Goal: Check status: Check status

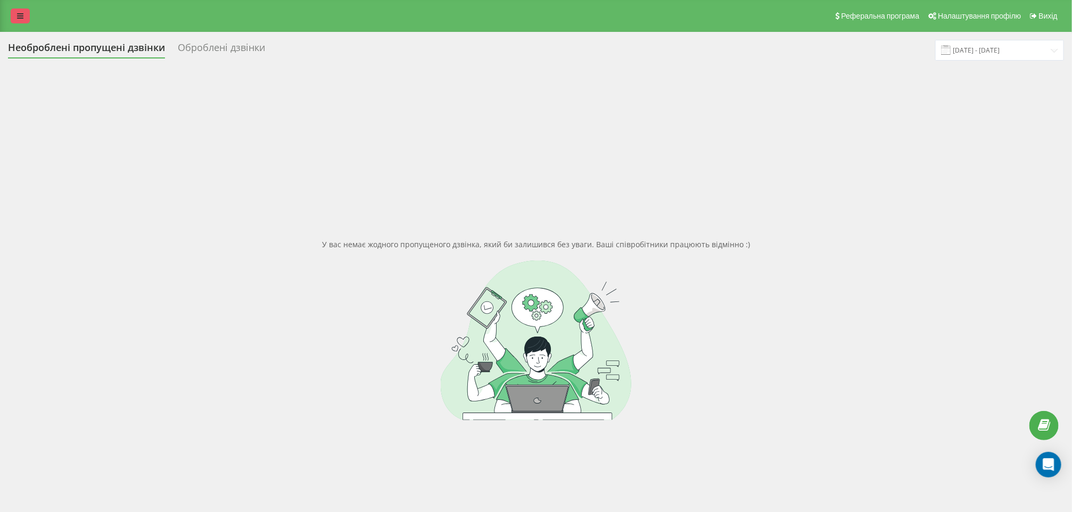
click at [22, 19] on icon at bounding box center [20, 15] width 6 height 7
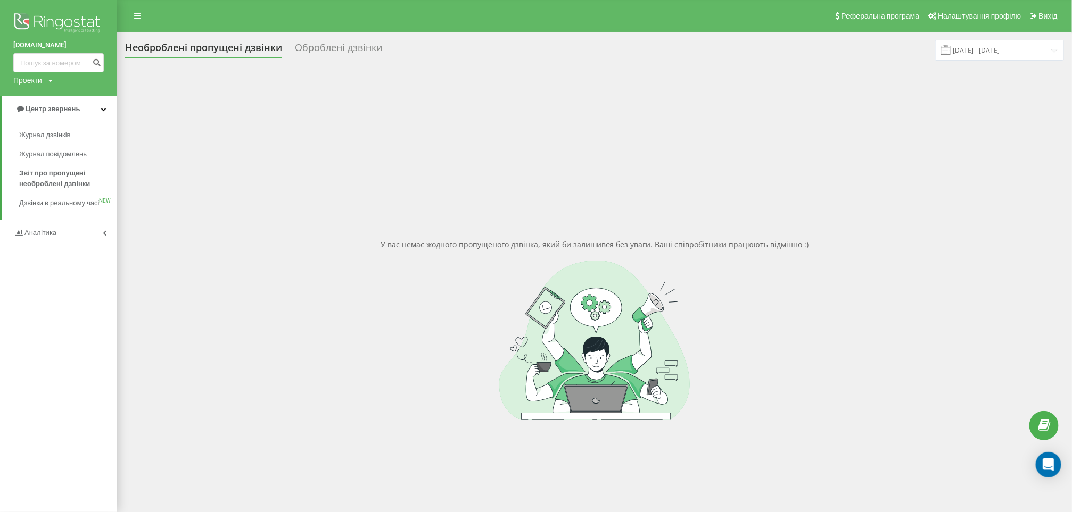
click at [57, 240] on link "Аналiтика" at bounding box center [58, 233] width 117 height 26
click at [69, 110] on span "Центр звернень" at bounding box center [50, 109] width 54 height 8
click at [53, 174] on span "Звіт про пропущені необроблені дзвінки" at bounding box center [65, 178] width 93 height 21
click at [45, 238] on span "Аналiтика" at bounding box center [35, 233] width 45 height 11
click at [63, 171] on span "Співробітники у реальному часі" at bounding box center [59, 165] width 81 height 21
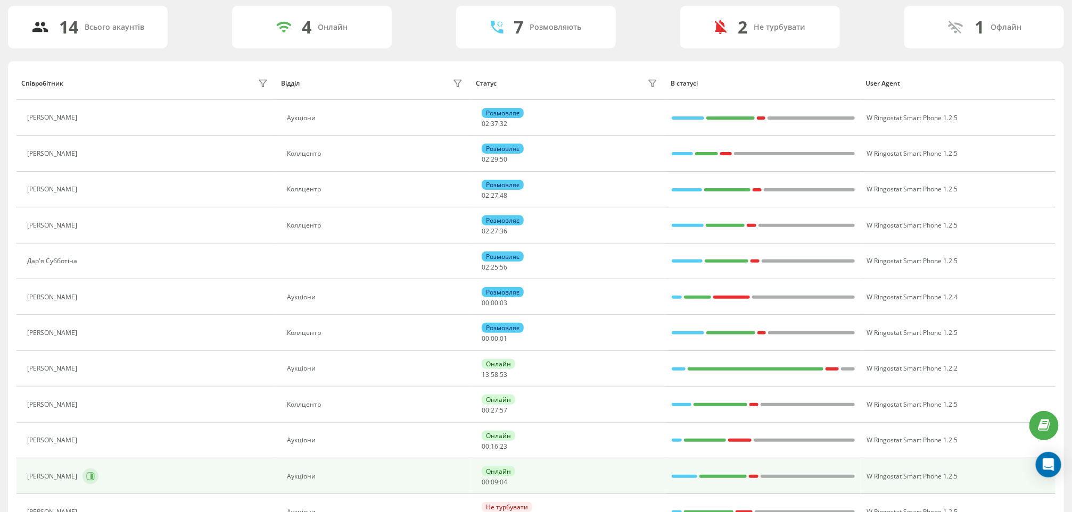
scroll to position [160, 0]
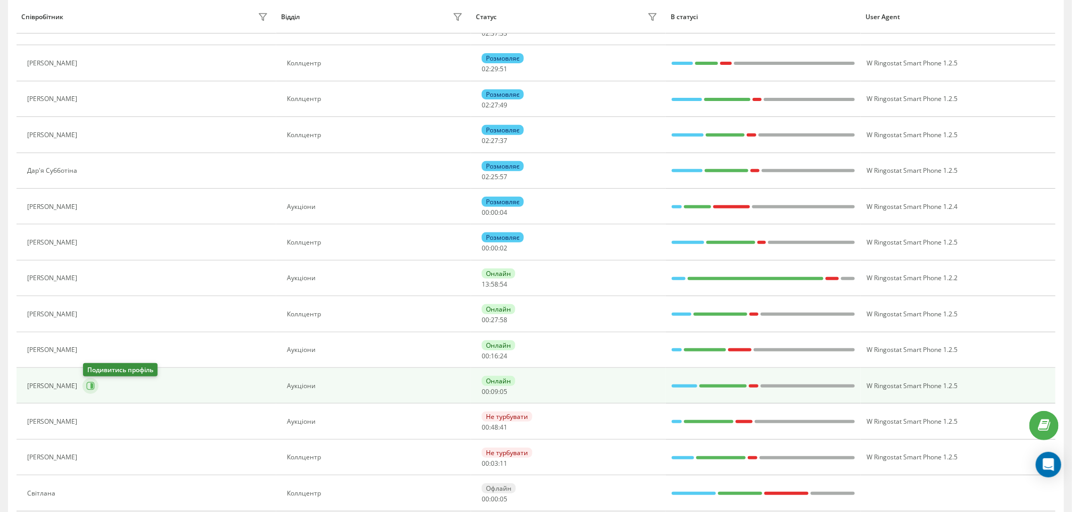
click at [93, 391] on icon at bounding box center [90, 386] width 9 height 9
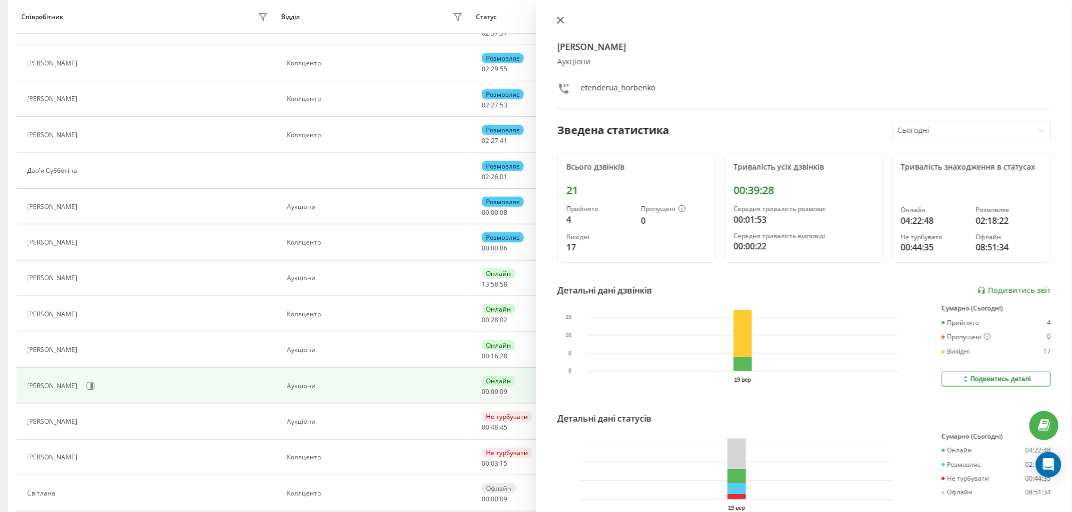
click at [557, 23] on icon at bounding box center [560, 19] width 7 height 7
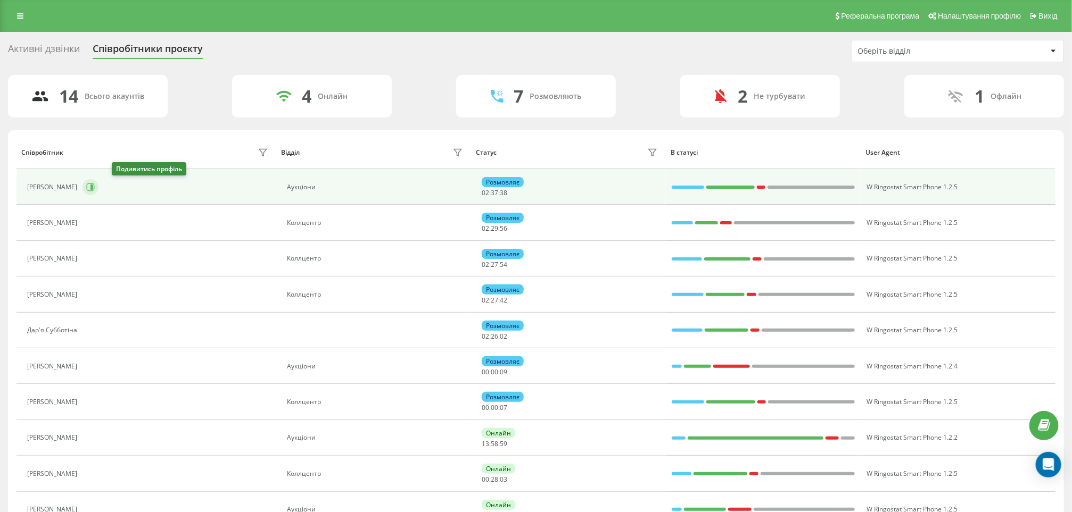
click at [95, 187] on icon at bounding box center [90, 187] width 9 height 9
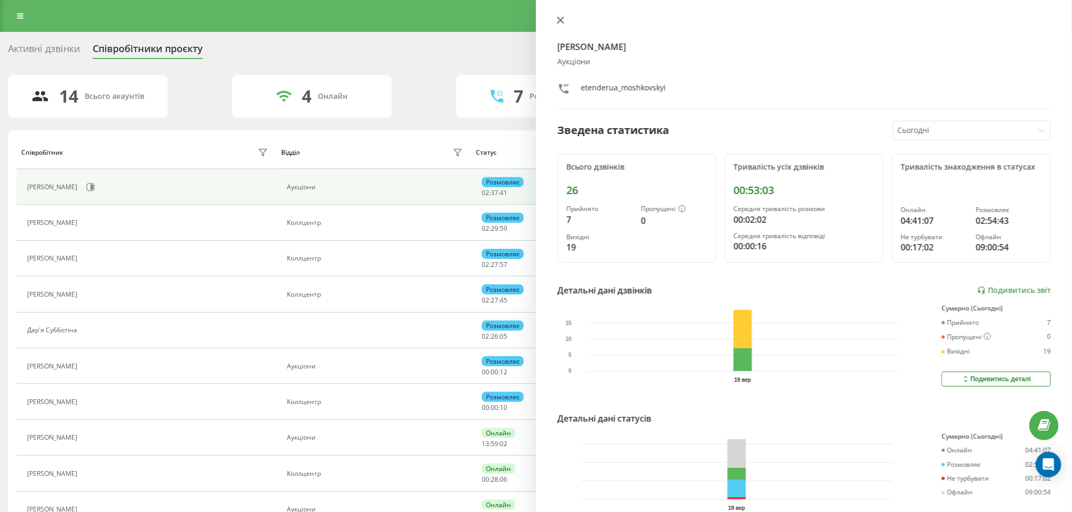
click at [558, 18] on icon at bounding box center [560, 19] width 7 height 7
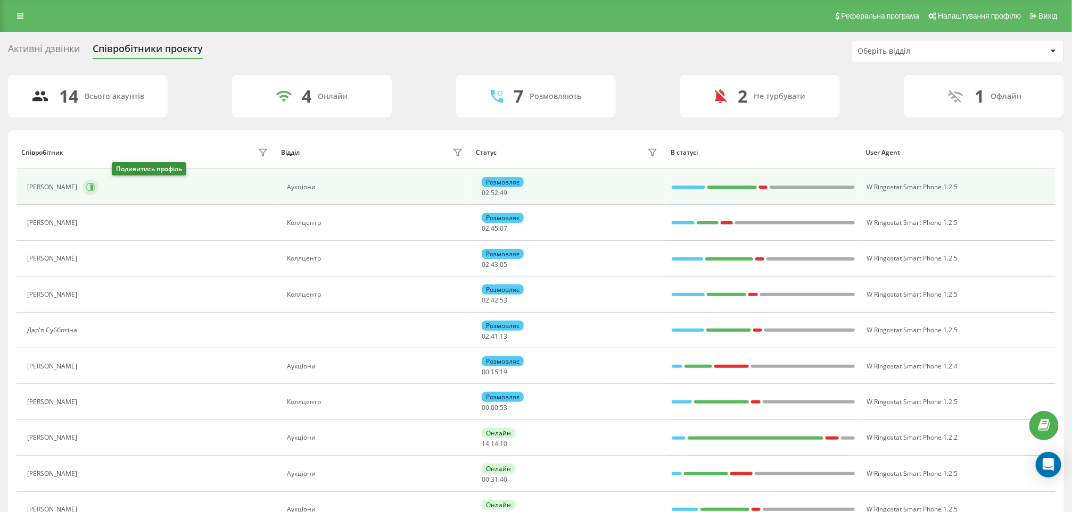
click at [93, 188] on icon at bounding box center [91, 187] width 3 height 5
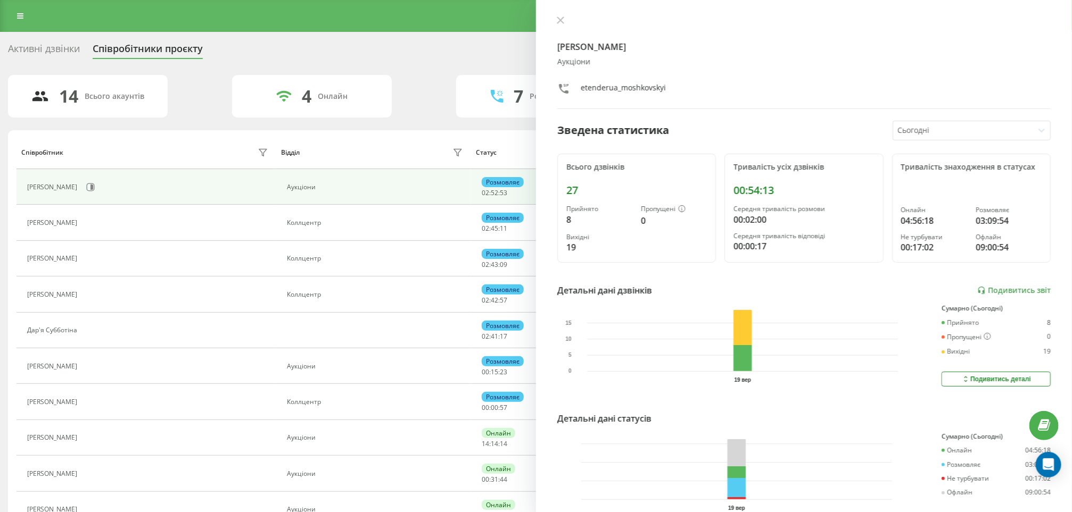
click at [562, 19] on icon at bounding box center [560, 19] width 7 height 7
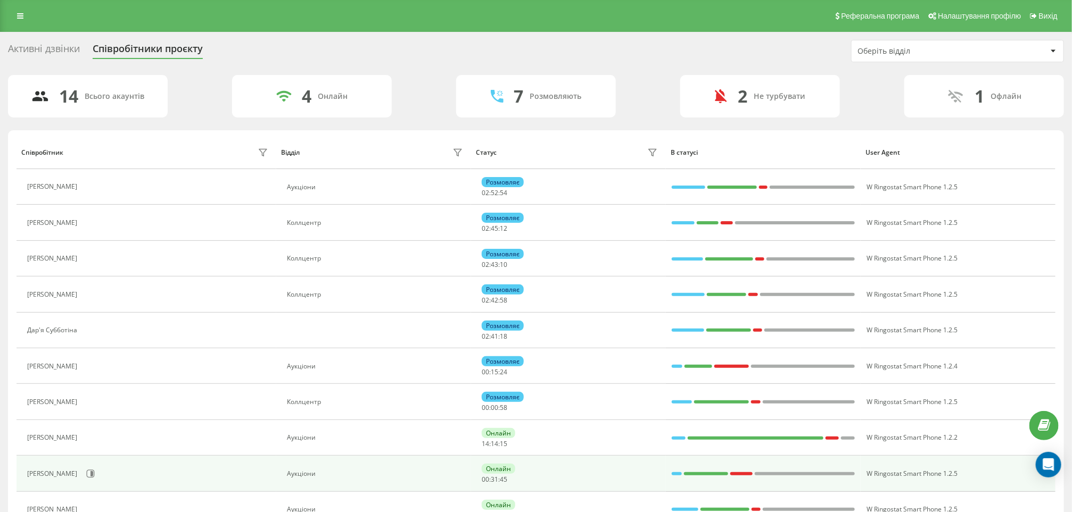
scroll to position [80, 0]
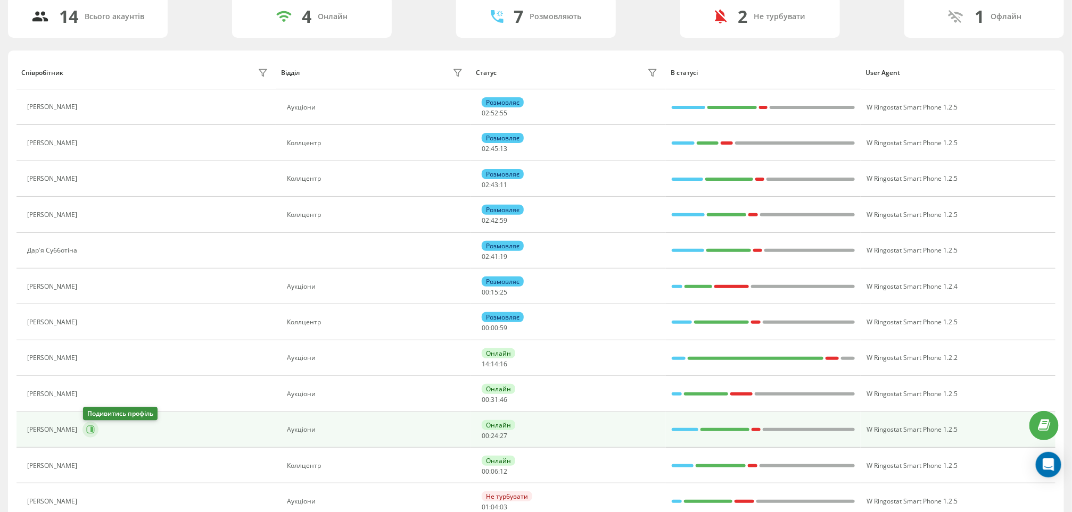
click at [87, 431] on icon at bounding box center [91, 430] width 8 height 8
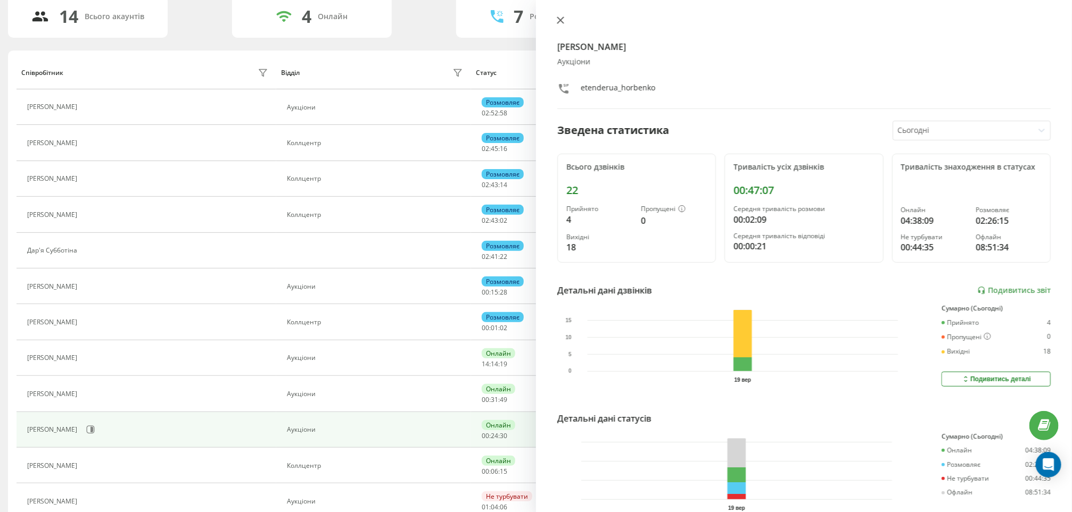
click at [558, 22] on icon at bounding box center [560, 20] width 6 height 6
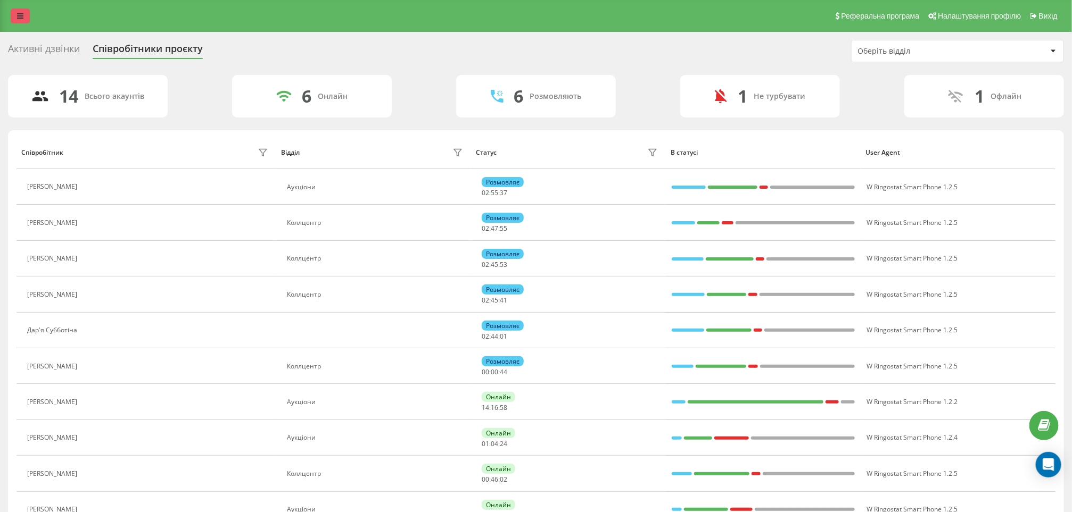
click at [29, 15] on link at bounding box center [20, 16] width 19 height 15
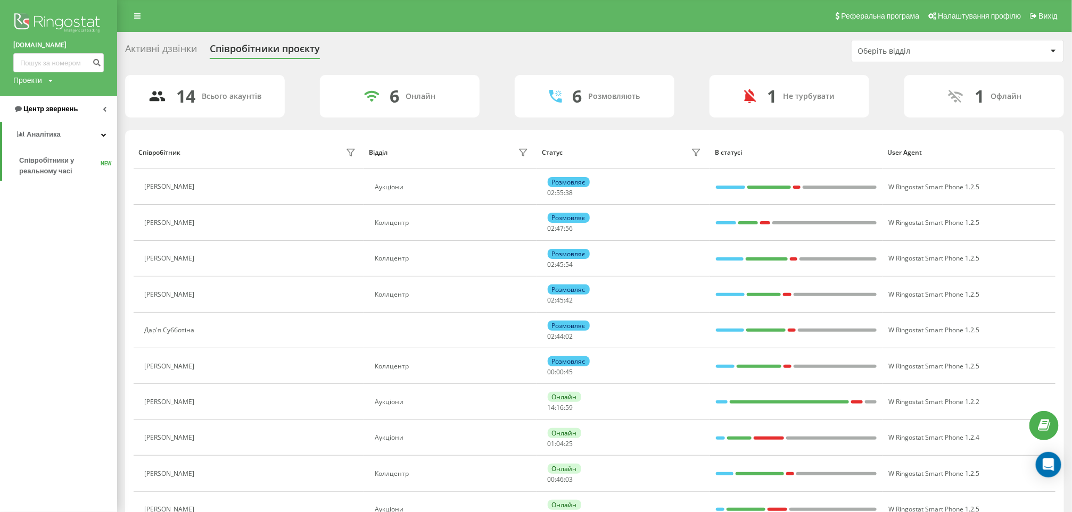
click at [59, 109] on span "Центр звернень" at bounding box center [50, 109] width 54 height 8
click at [53, 174] on span "Звіт про пропущені необроблені дзвінки" at bounding box center [65, 178] width 93 height 21
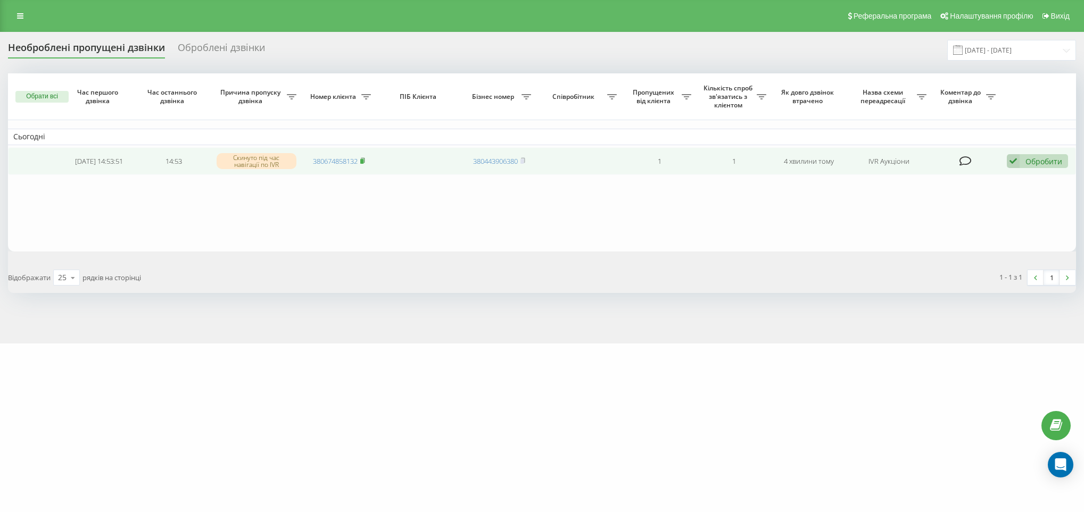
click at [363, 160] on rect at bounding box center [361, 161] width 3 height 5
click at [1043, 156] on div "Обробити" at bounding box center [1043, 161] width 37 height 10
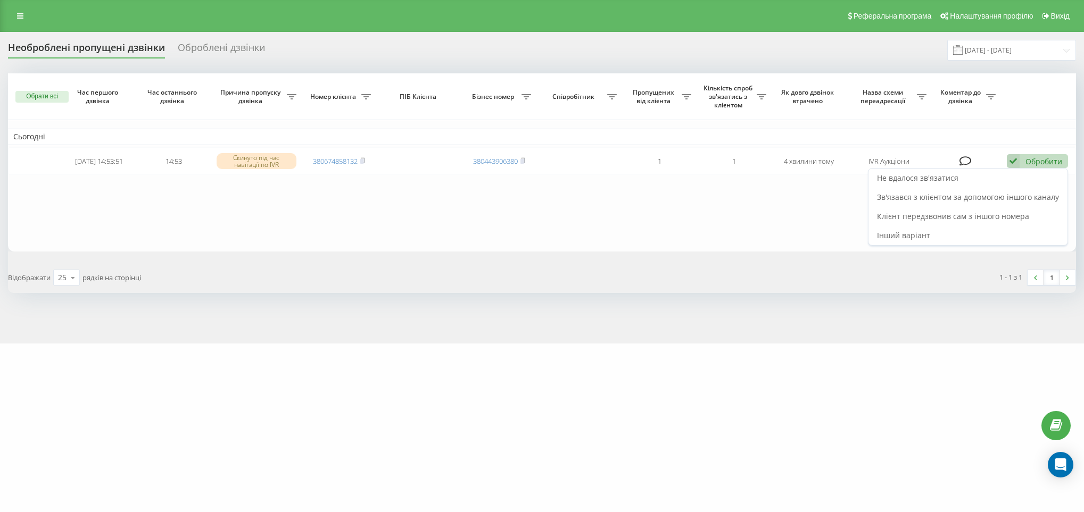
click at [700, 196] on table "Сьогодні 2025-09-19 14:53:51 14:53 Скинуто під час навігації по IVR 38067485813…" at bounding box center [542, 162] width 1068 height 178
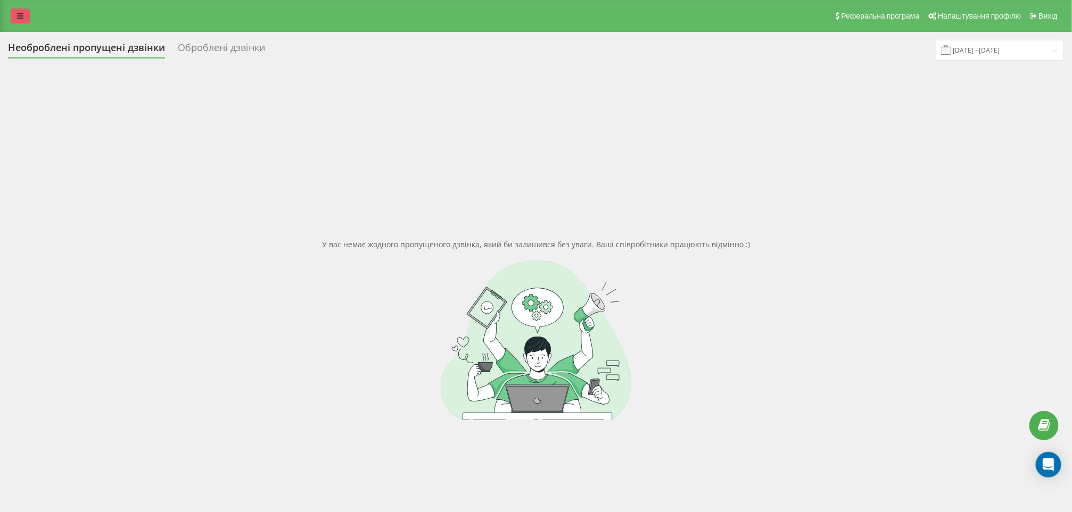
click at [23, 16] on icon at bounding box center [20, 15] width 6 height 7
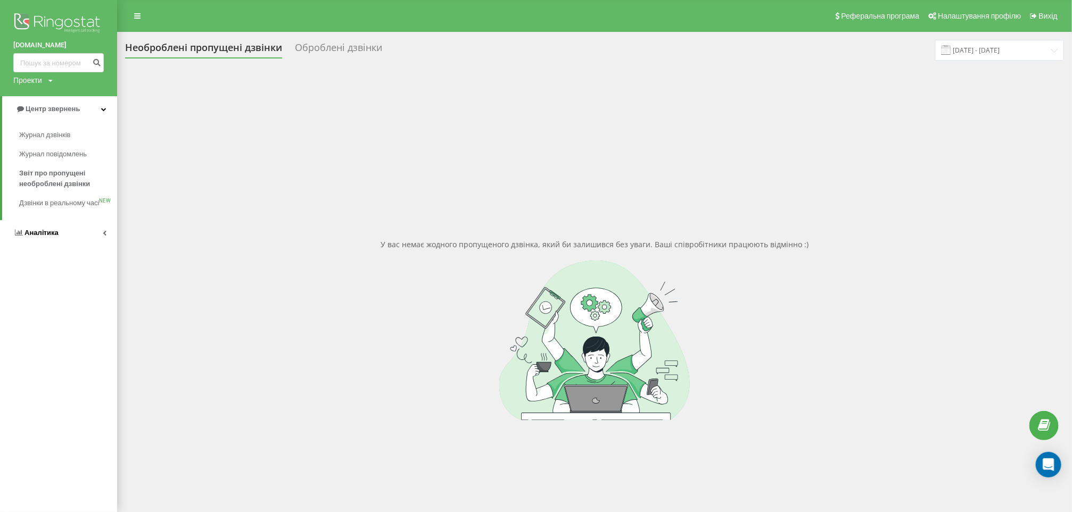
click at [40, 238] on span "Аналiтика" at bounding box center [35, 233] width 45 height 11
click at [53, 168] on span "Співробітники у реальному часі" at bounding box center [59, 165] width 81 height 21
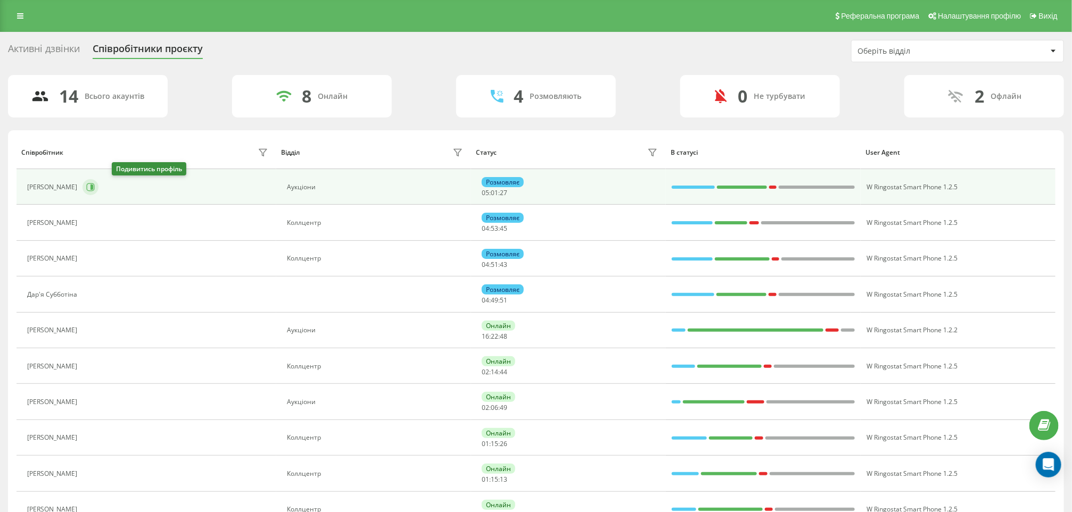
click at [95, 185] on icon at bounding box center [91, 187] width 8 height 8
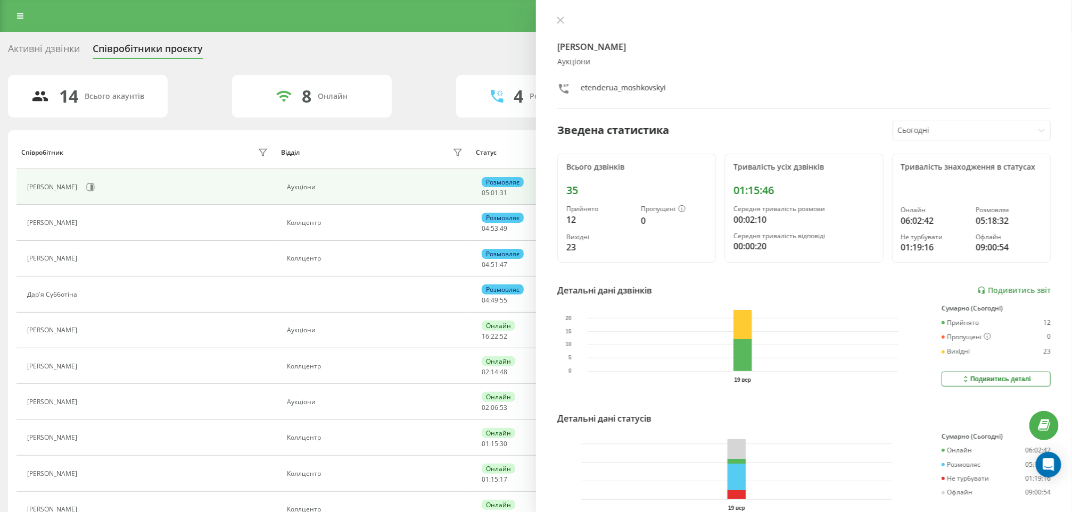
click at [555, 13] on div "Владислав Мошковський Аукціони etenderua_moshkovskyi Зведена статистика Сьогодн…" at bounding box center [804, 256] width 536 height 512
click at [560, 18] on icon at bounding box center [560, 19] width 7 height 7
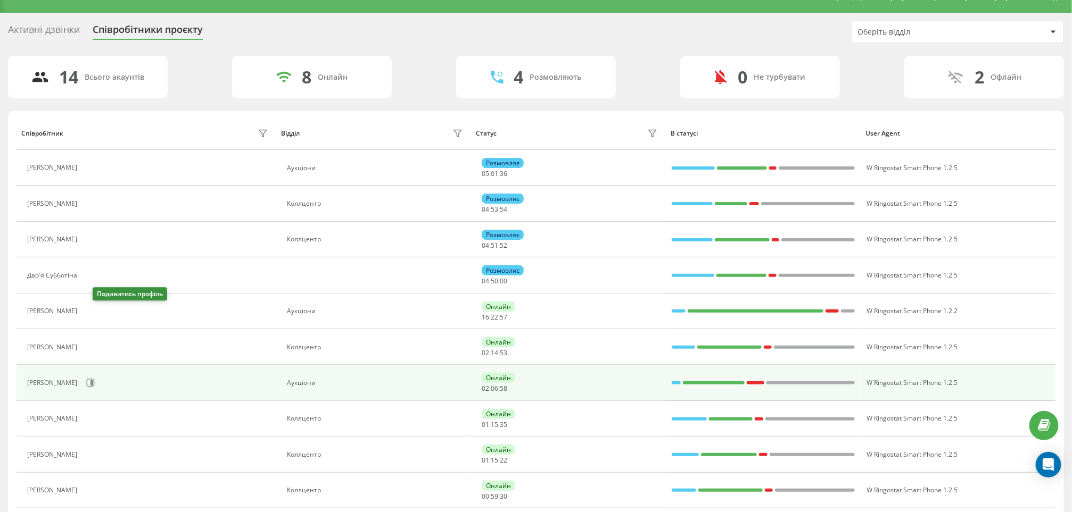
scroll to position [160, 0]
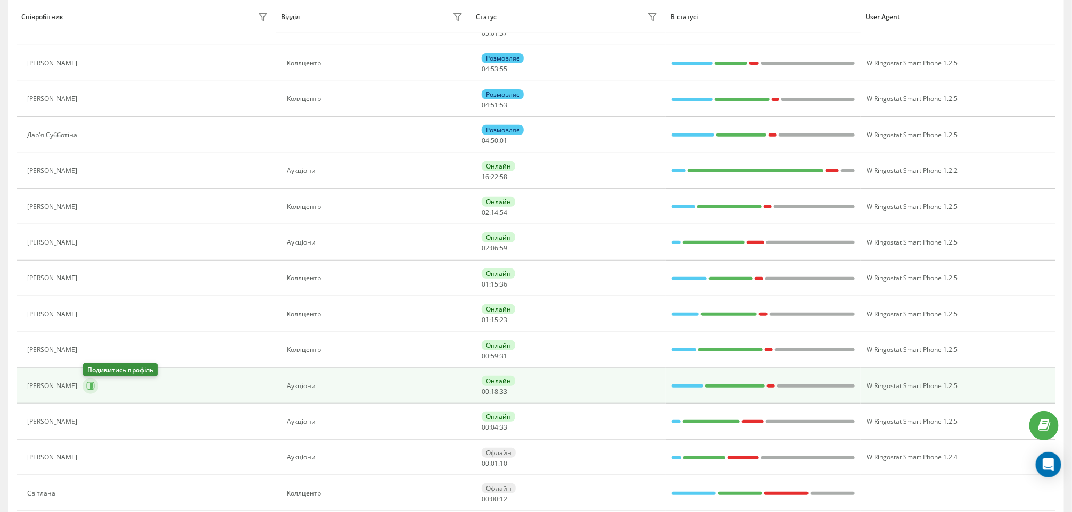
click at [91, 390] on icon at bounding box center [91, 386] width 8 height 8
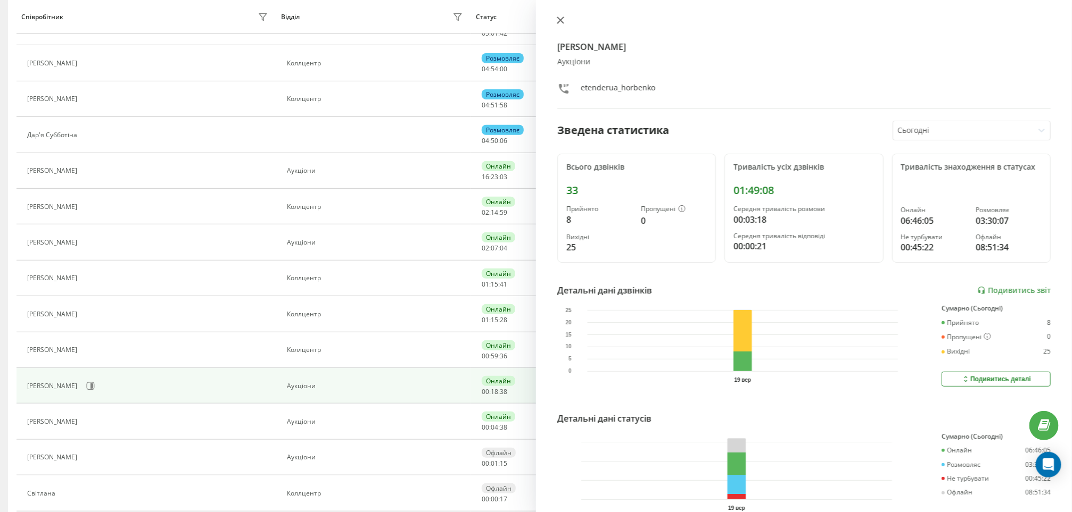
click at [559, 18] on icon at bounding box center [560, 19] width 7 height 7
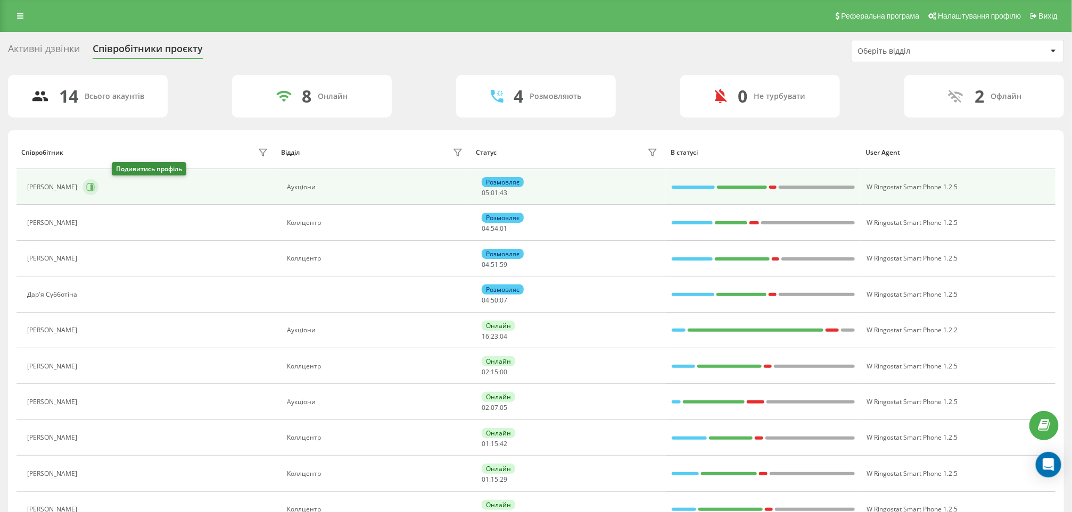
click at [95, 185] on icon at bounding box center [90, 187] width 9 height 9
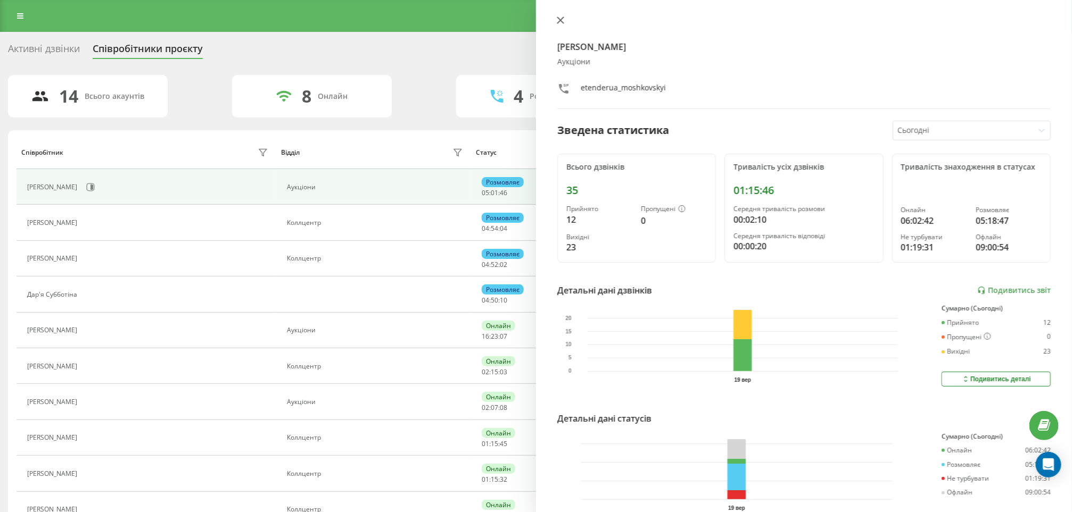
click at [556, 23] on button at bounding box center [560, 21] width 14 height 10
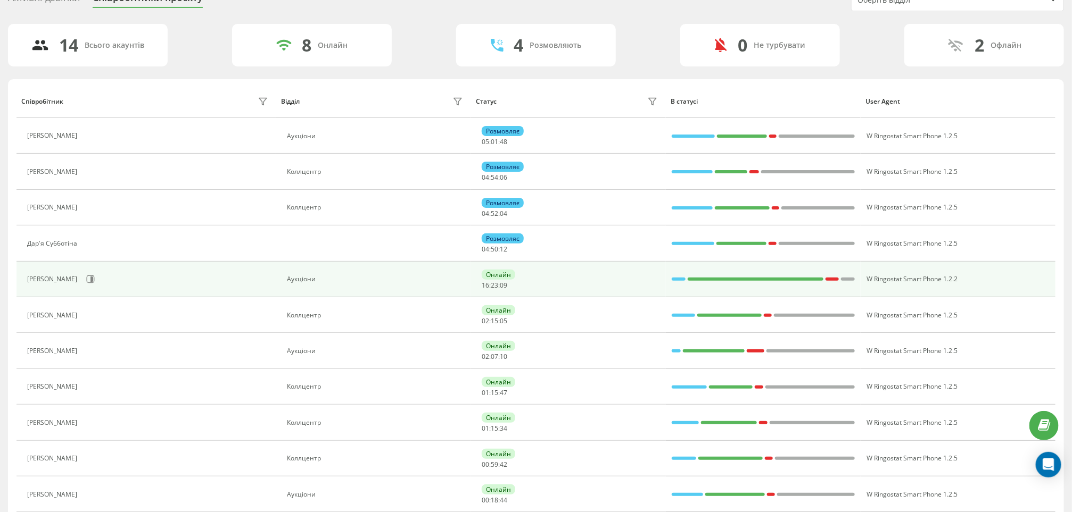
scroll to position [80, 0]
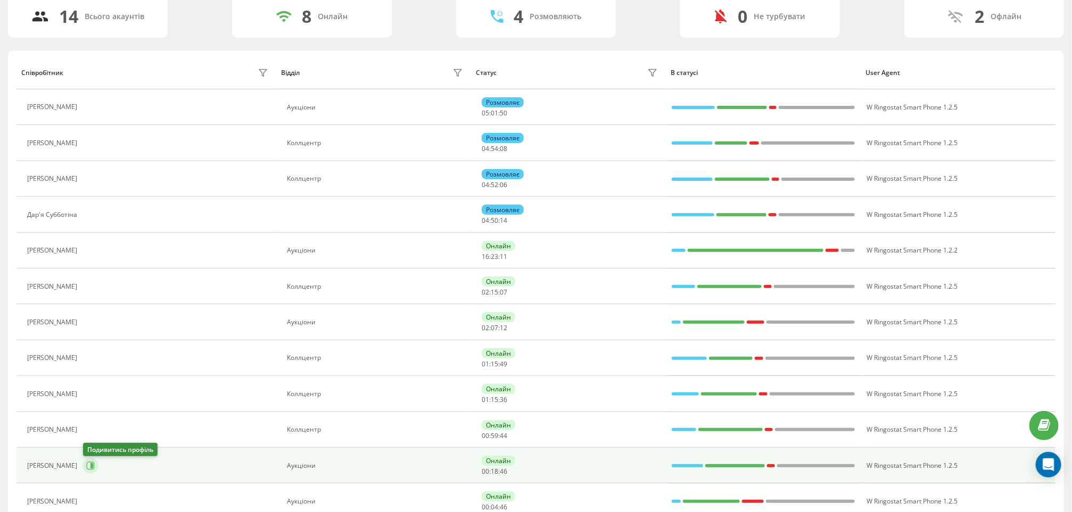
click at [93, 469] on icon at bounding box center [91, 465] width 3 height 5
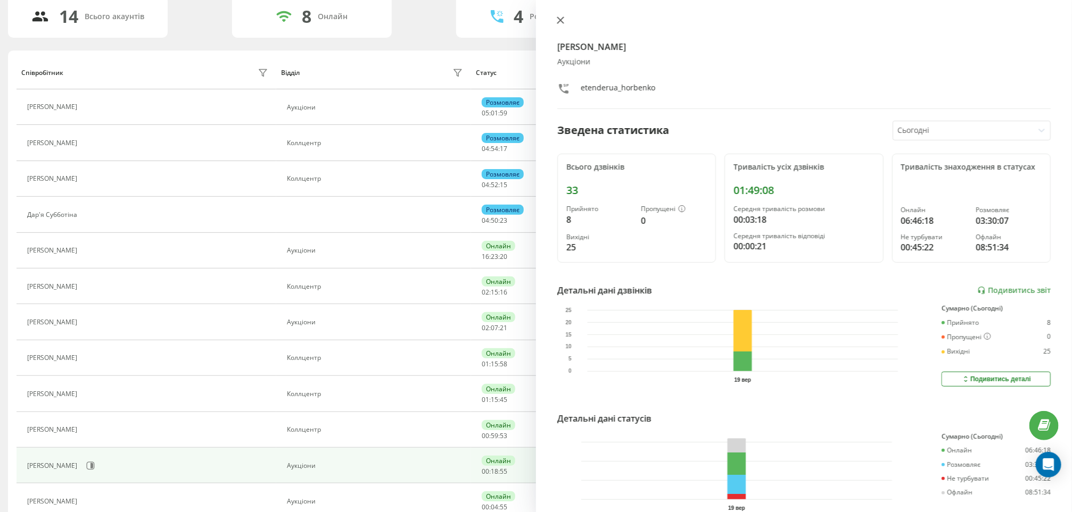
click at [561, 20] on icon at bounding box center [560, 20] width 6 height 6
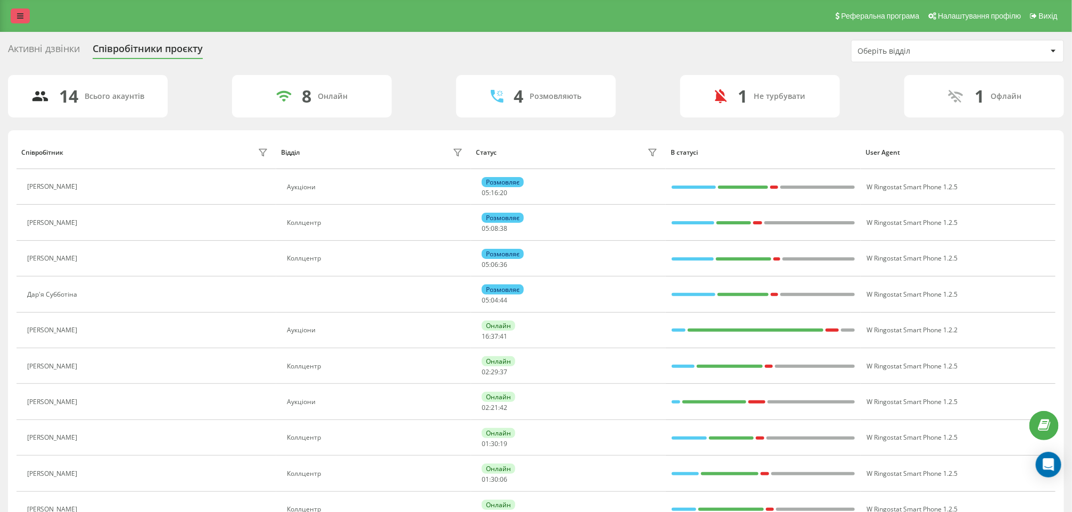
click at [18, 22] on link at bounding box center [20, 16] width 19 height 15
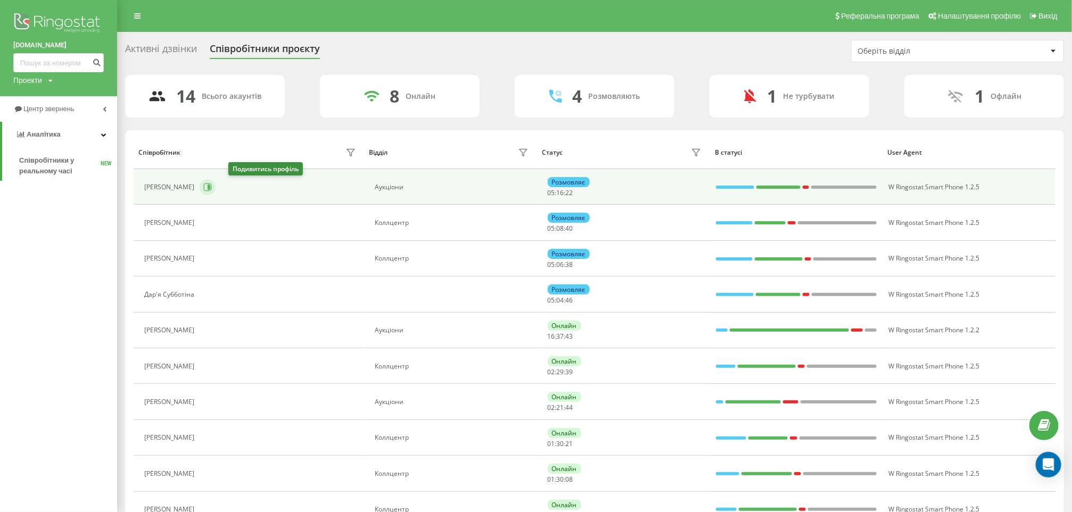
click at [215, 180] on button at bounding box center [208, 187] width 16 height 16
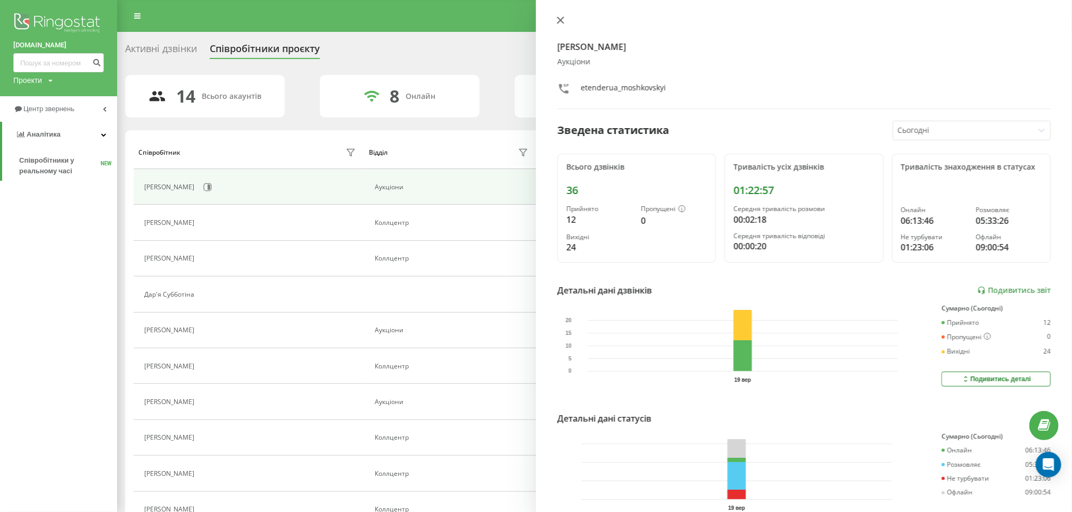
click at [560, 16] on icon at bounding box center [560, 19] width 7 height 7
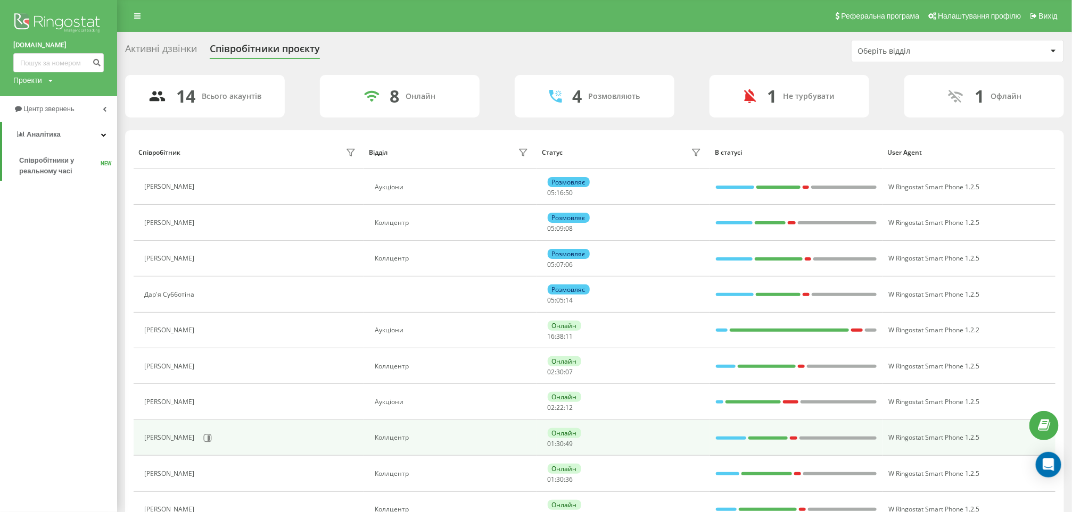
scroll to position [160, 0]
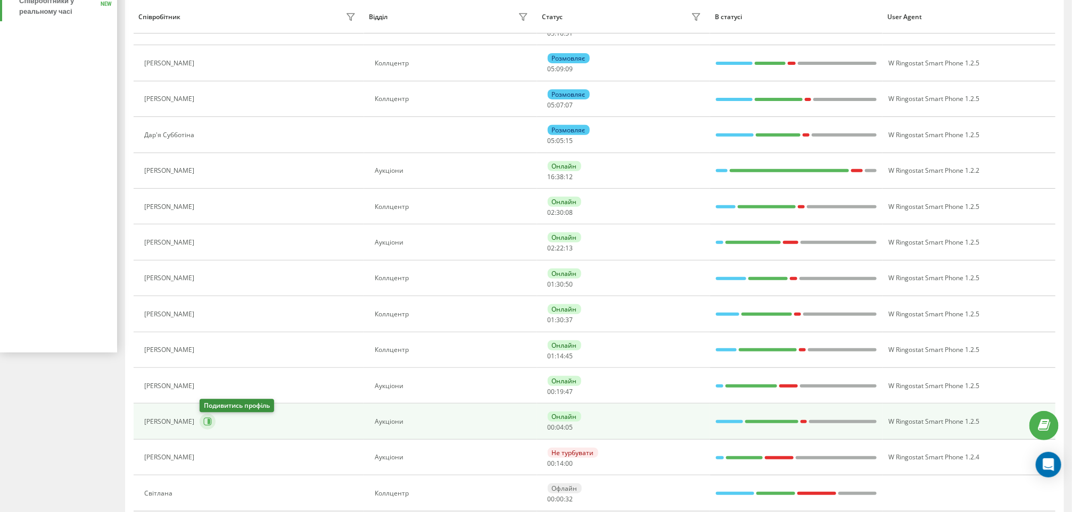
click at [208, 425] on icon at bounding box center [208, 421] width 3 height 5
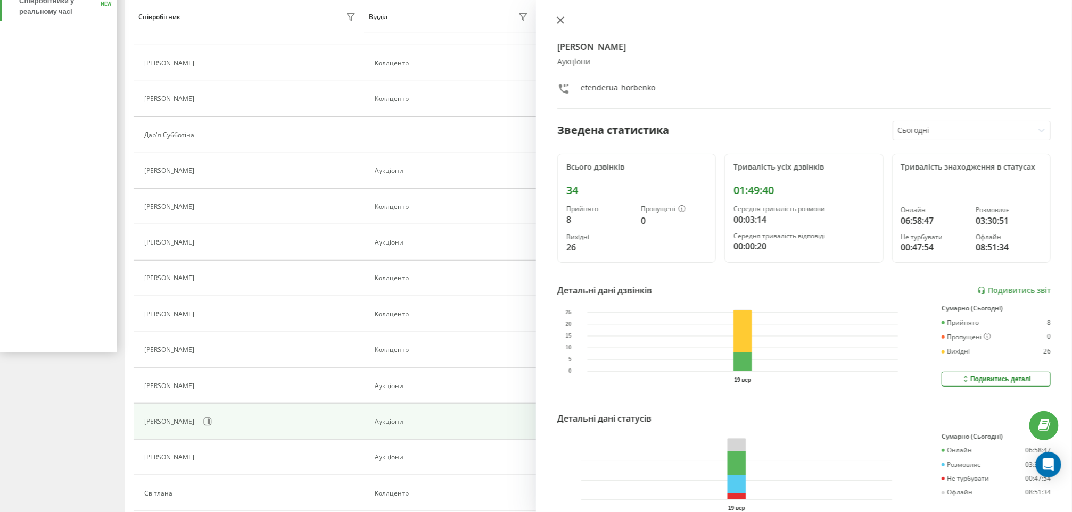
click at [559, 21] on icon at bounding box center [560, 19] width 7 height 7
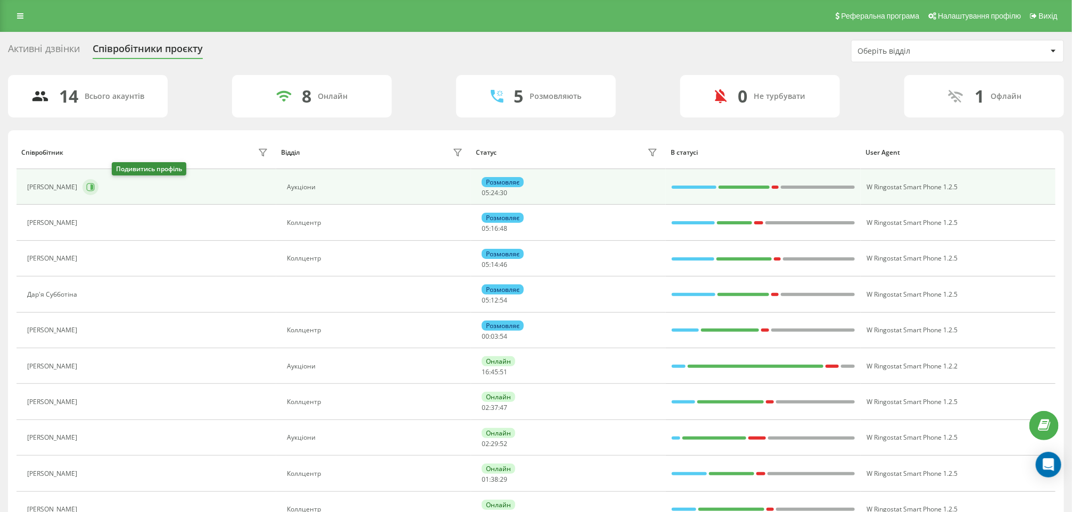
click at [93, 186] on icon at bounding box center [91, 187] width 3 height 5
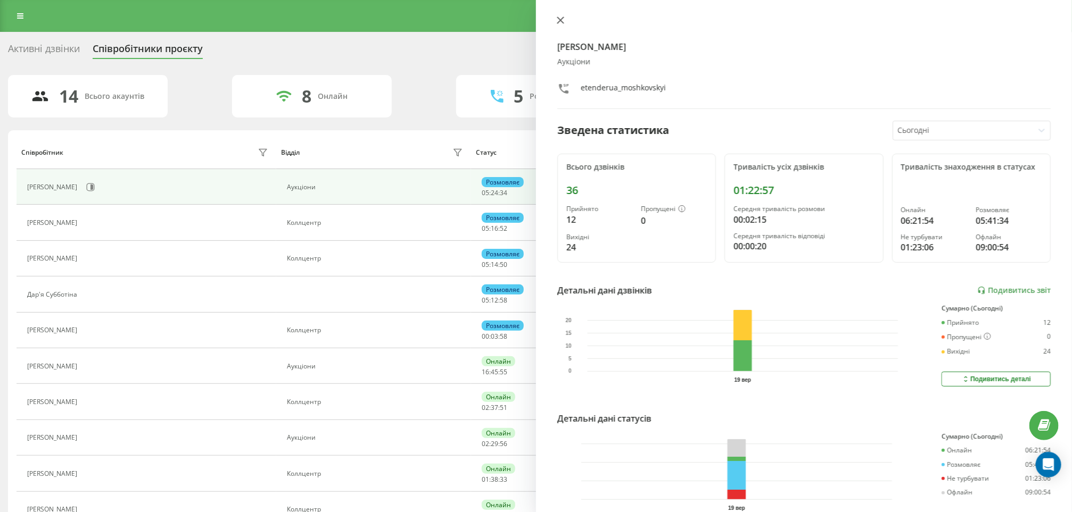
click at [559, 24] on button at bounding box center [560, 21] width 14 height 10
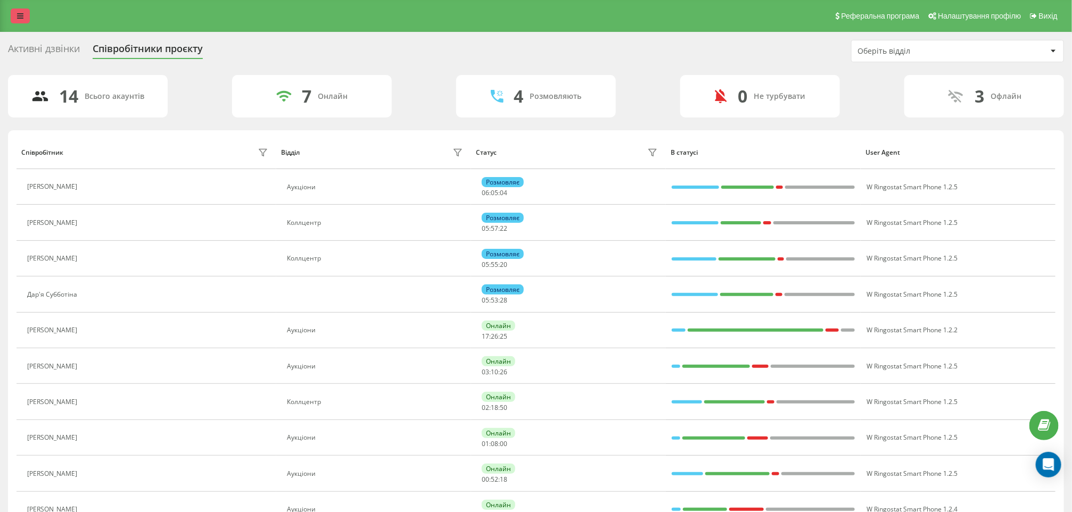
click at [24, 13] on link at bounding box center [20, 16] width 19 height 15
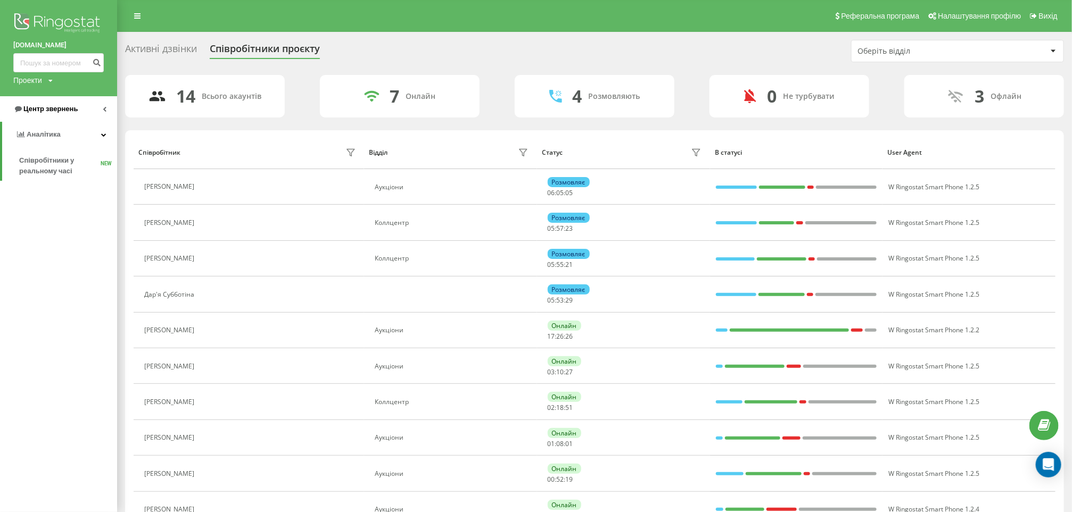
click at [45, 104] on link "Центр звернень" at bounding box center [58, 109] width 117 height 26
click at [32, 173] on span "Звіт про пропущені необроблені дзвінки" at bounding box center [65, 178] width 93 height 21
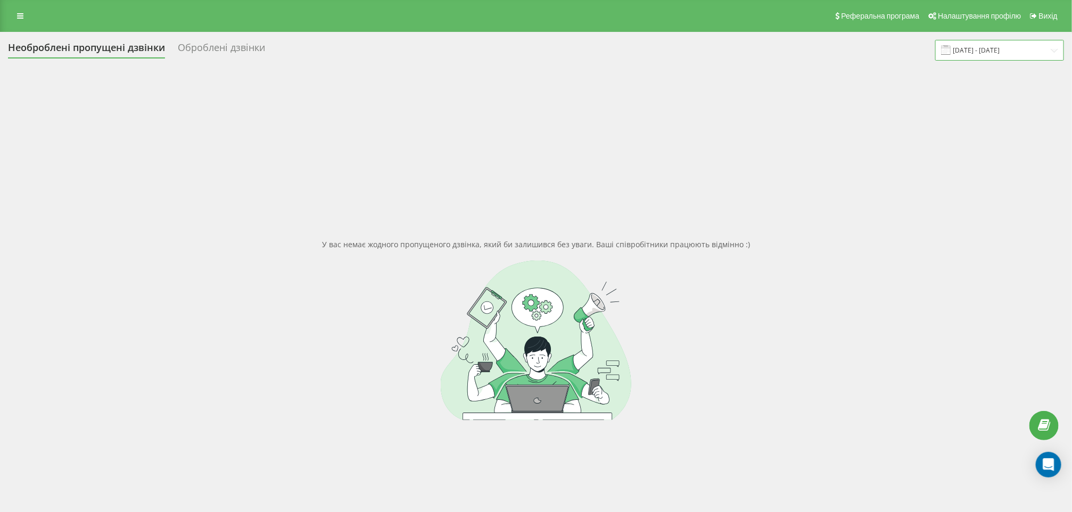
click at [988, 47] on input "[DATE] - [DATE]" at bounding box center [999, 50] width 129 height 21
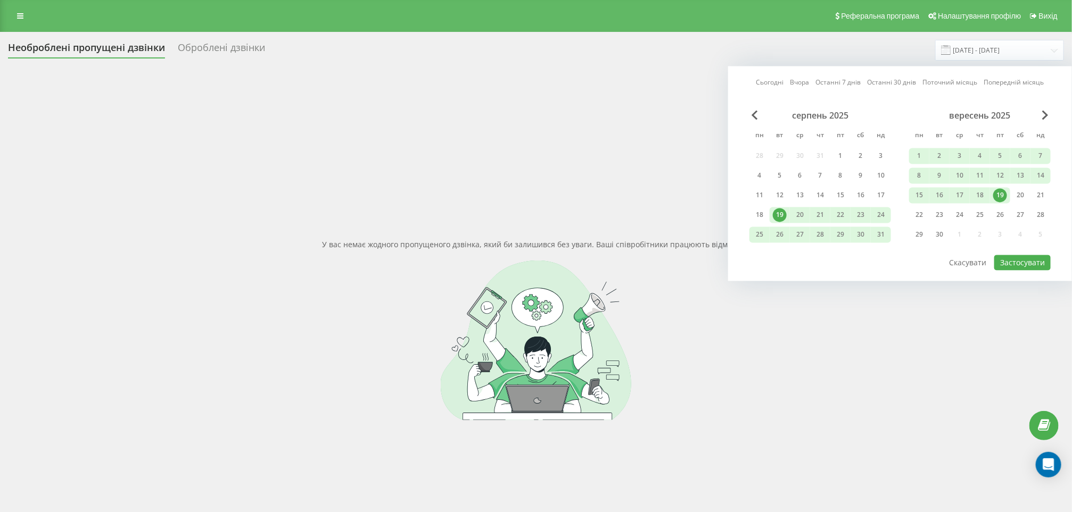
click at [837, 78] on link "Останні 7 днів" at bounding box center [838, 83] width 45 height 10
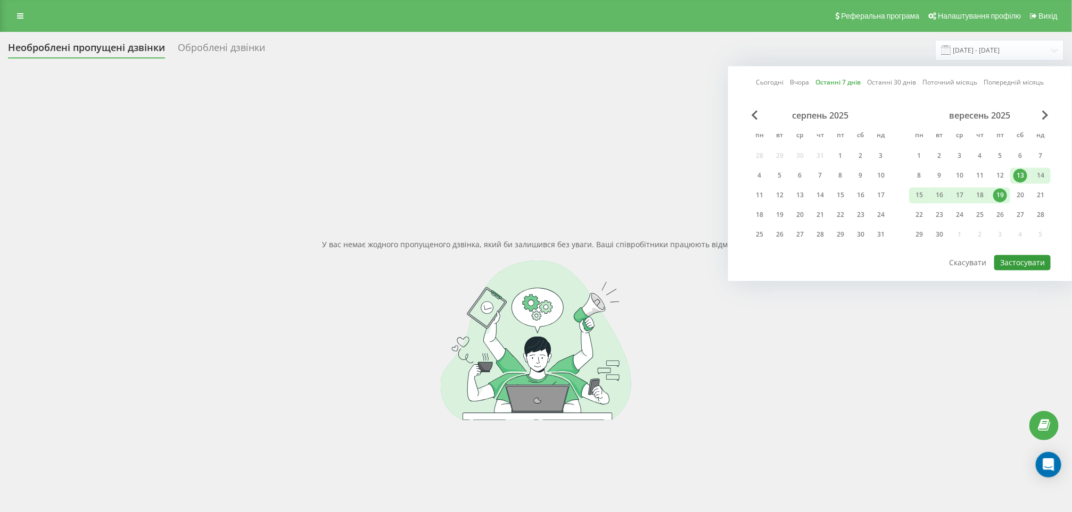
click at [1036, 258] on button "Застосувати" at bounding box center [1022, 262] width 56 height 15
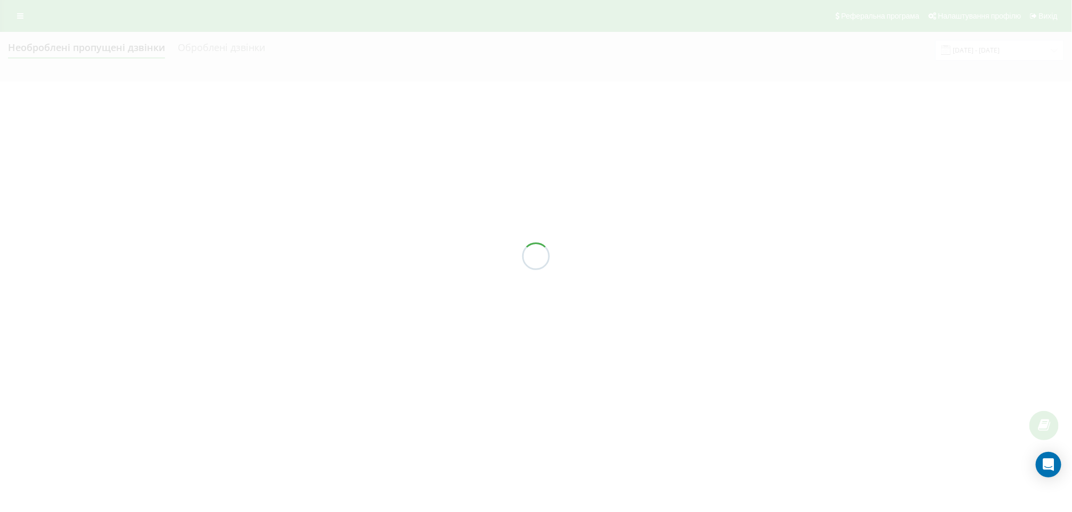
type input "13.09.2025 - 19.09.2025"
